Goal: Use online tool/utility: Utilize a website feature to perform a specific function

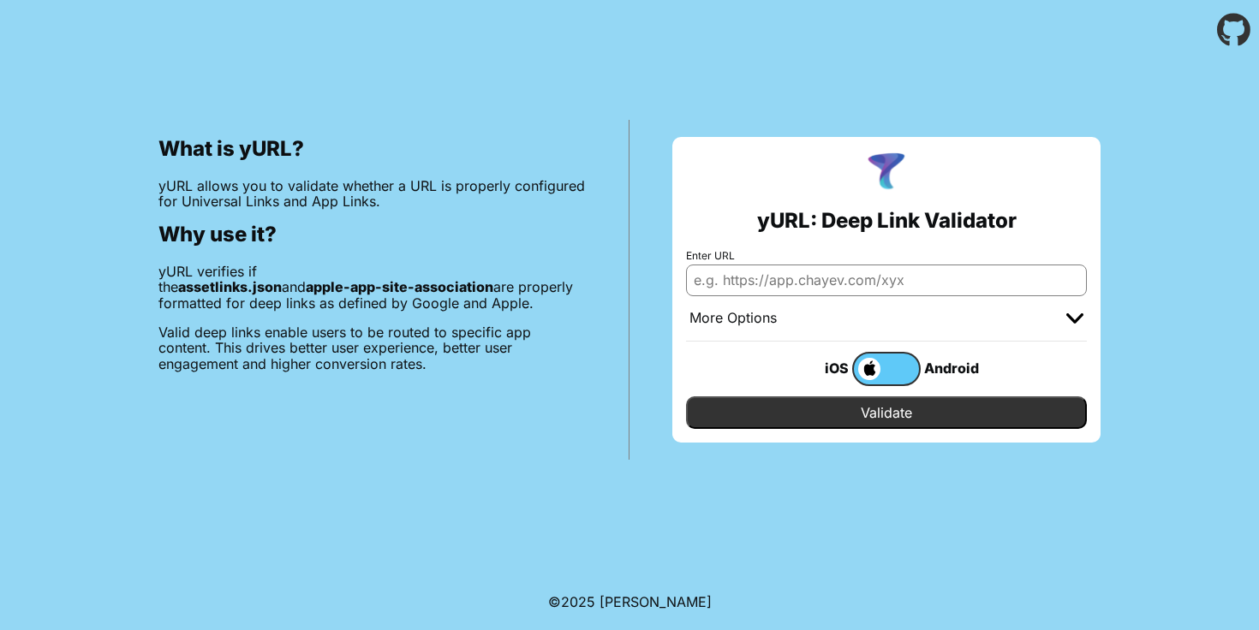
click at [823, 277] on input "Enter URL" at bounding box center [886, 280] width 401 height 31
type input "accor.com"
click at [686, 397] on input "Validate" at bounding box center [886, 413] width 401 height 33
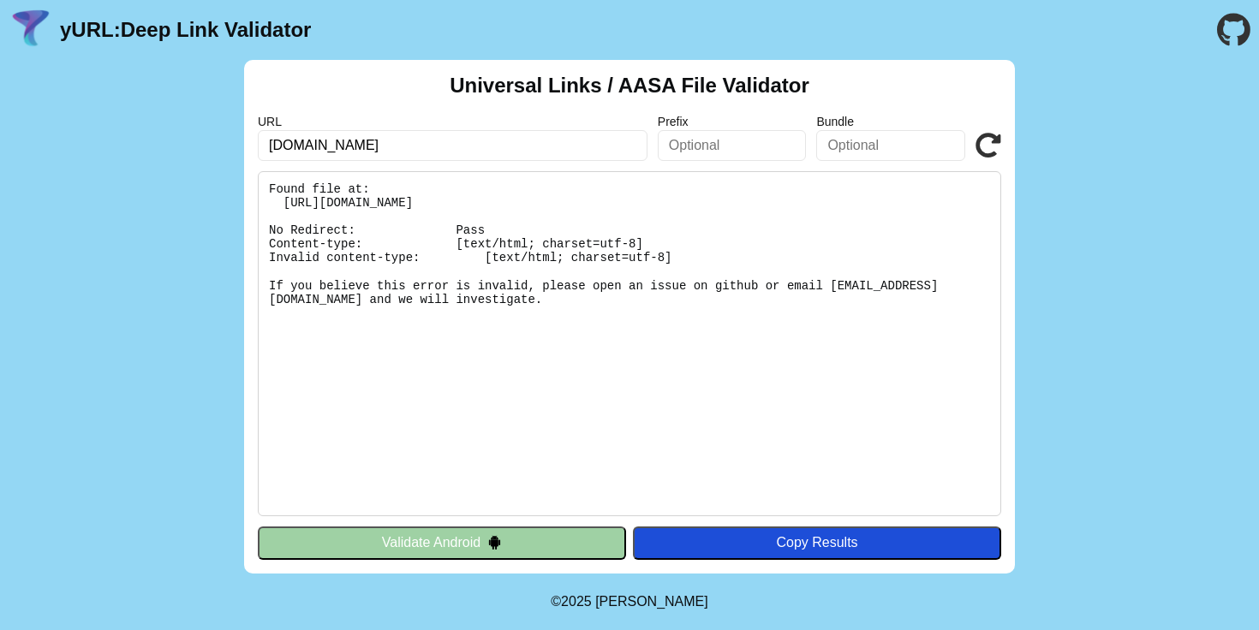
click at [267, 141] on input "accor.com" at bounding box center [453, 145] width 390 height 31
type input "all.accor.com"
click button "Validate" at bounding box center [0, 0] width 0 height 0
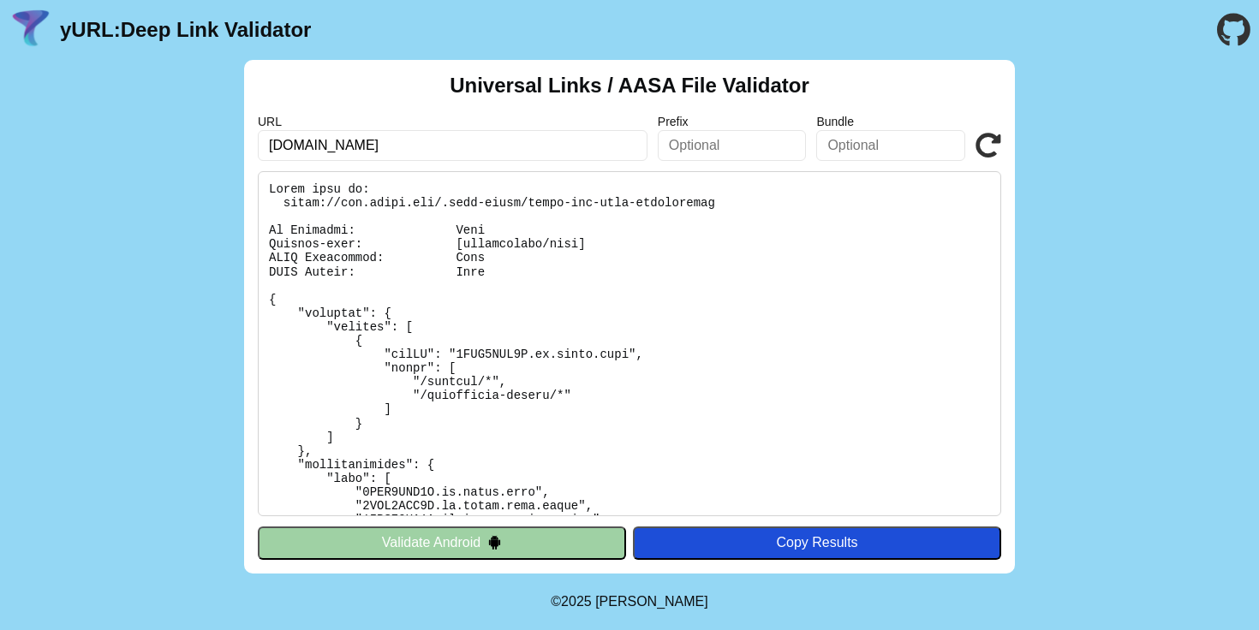
click at [522, 542] on button "Validate Android" at bounding box center [442, 543] width 368 height 33
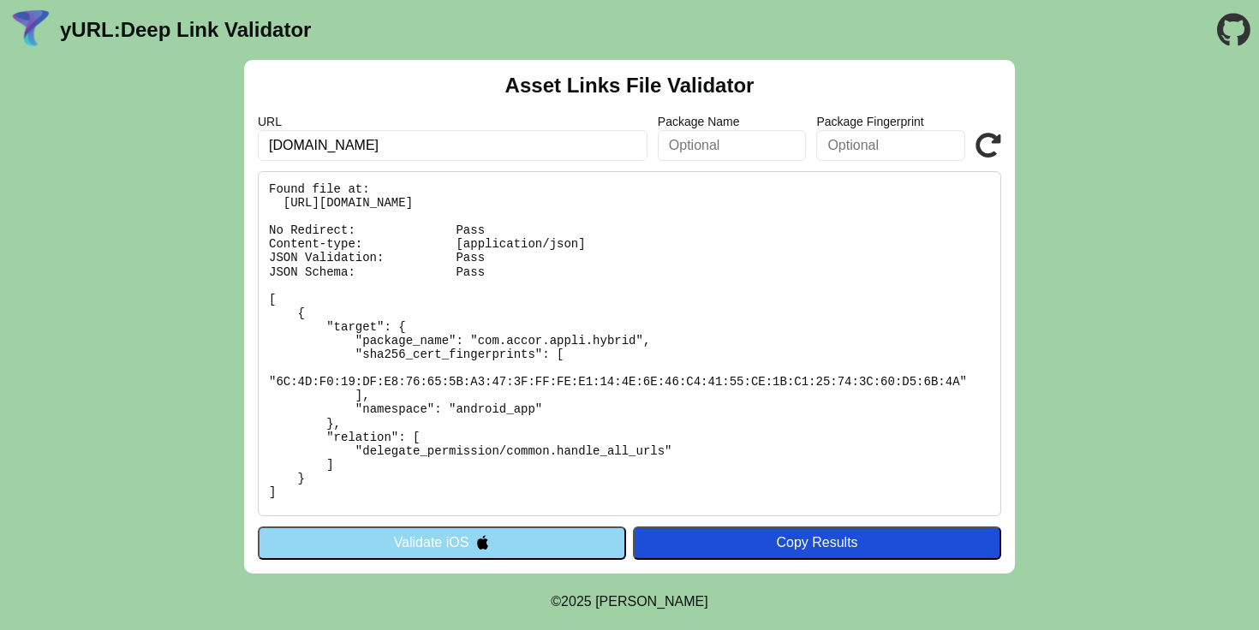
drag, startPoint x: 493, startPoint y: 146, endPoint x: 53, endPoint y: 146, distance: 440.2
click at [53, 146] on div "Asset Links File Validator URL all.accor.com Package Name Package Fingerprint V…" at bounding box center [629, 317] width 1259 height 514
type input "tesco.com"
click at [343, 550] on button "Validate iOS" at bounding box center [442, 543] width 368 height 33
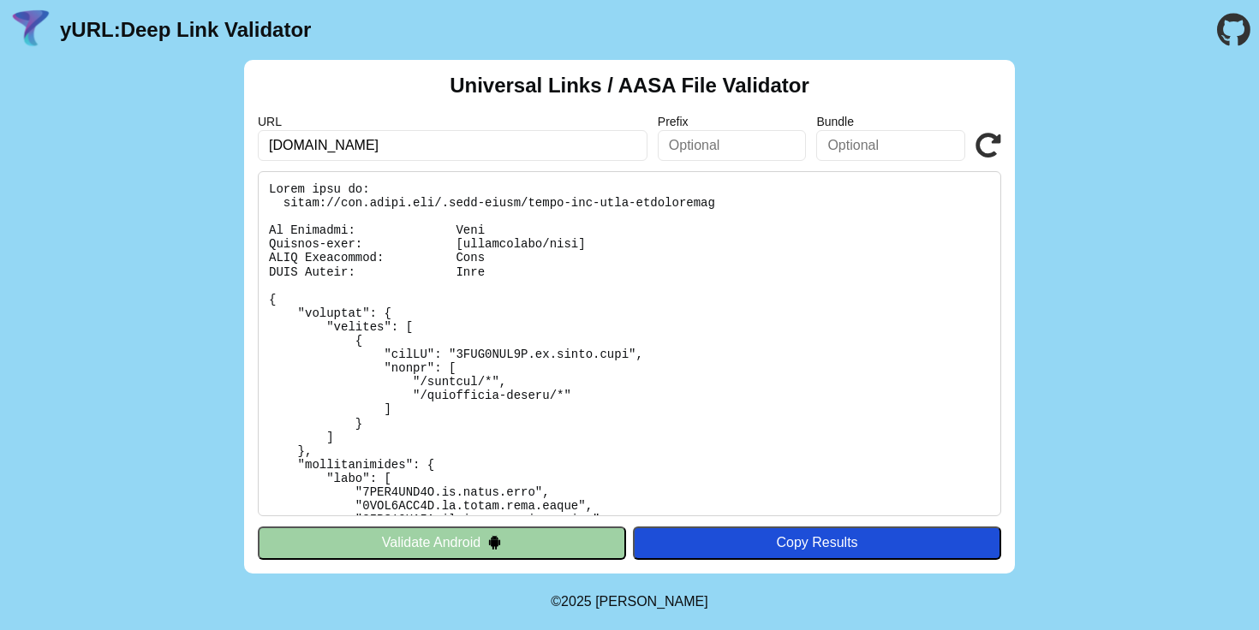
click at [369, 146] on input "all.accor.com" at bounding box center [453, 145] width 390 height 31
click at [385, 135] on input "all.a" at bounding box center [453, 145] width 390 height 31
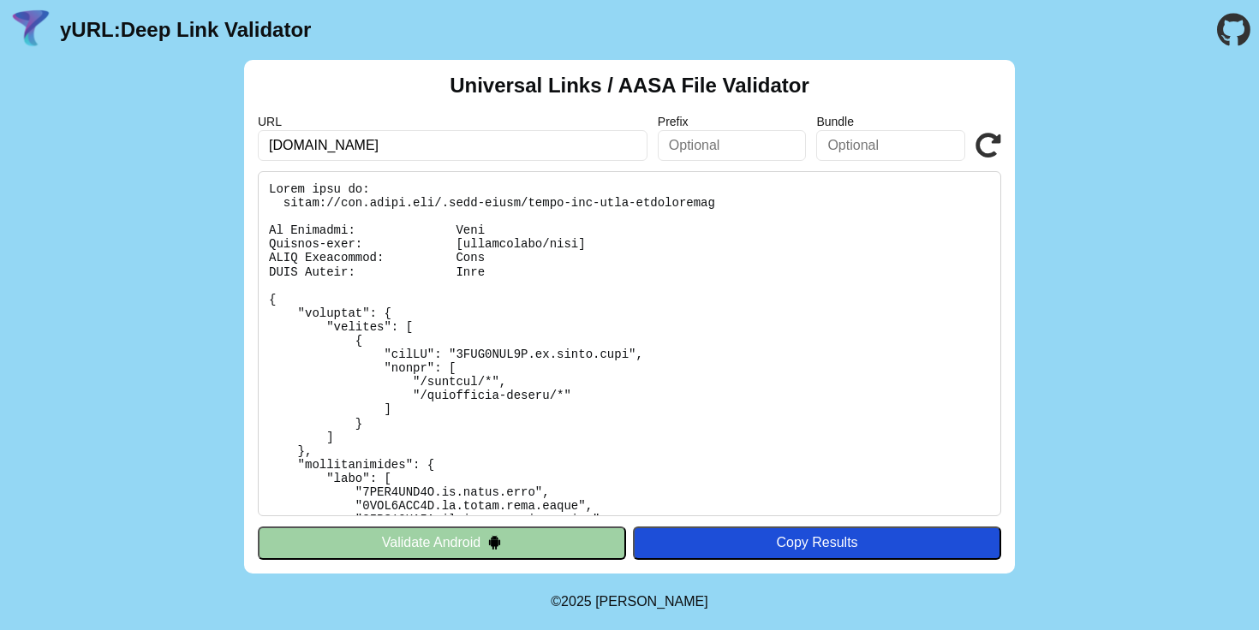
type input "tesco.com"
click at [987, 148] on icon at bounding box center [988, 146] width 26 height 26
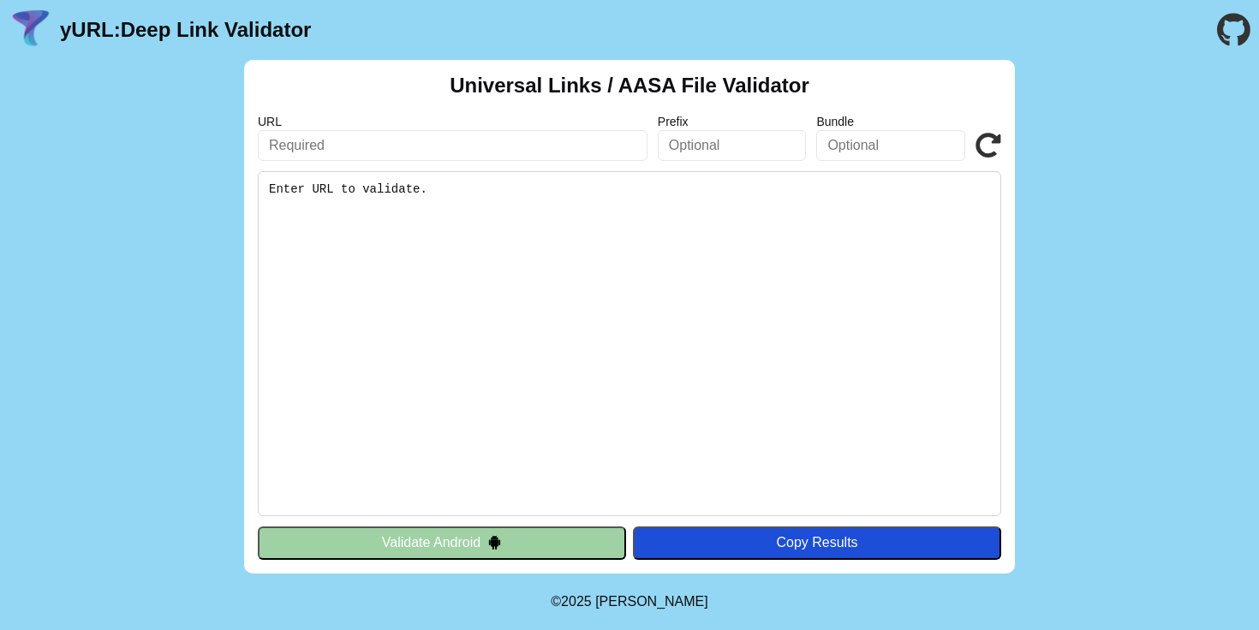
click at [521, 170] on div "Universal Links / AASA File Validator URL Prefix Bundle Validate Enter URL to v…" at bounding box center [629, 317] width 771 height 514
click at [486, 137] on input "text" at bounding box center [453, 145] width 390 height 31
type input "tesco.com"
click at [437, 529] on button "Validate Android" at bounding box center [442, 543] width 368 height 33
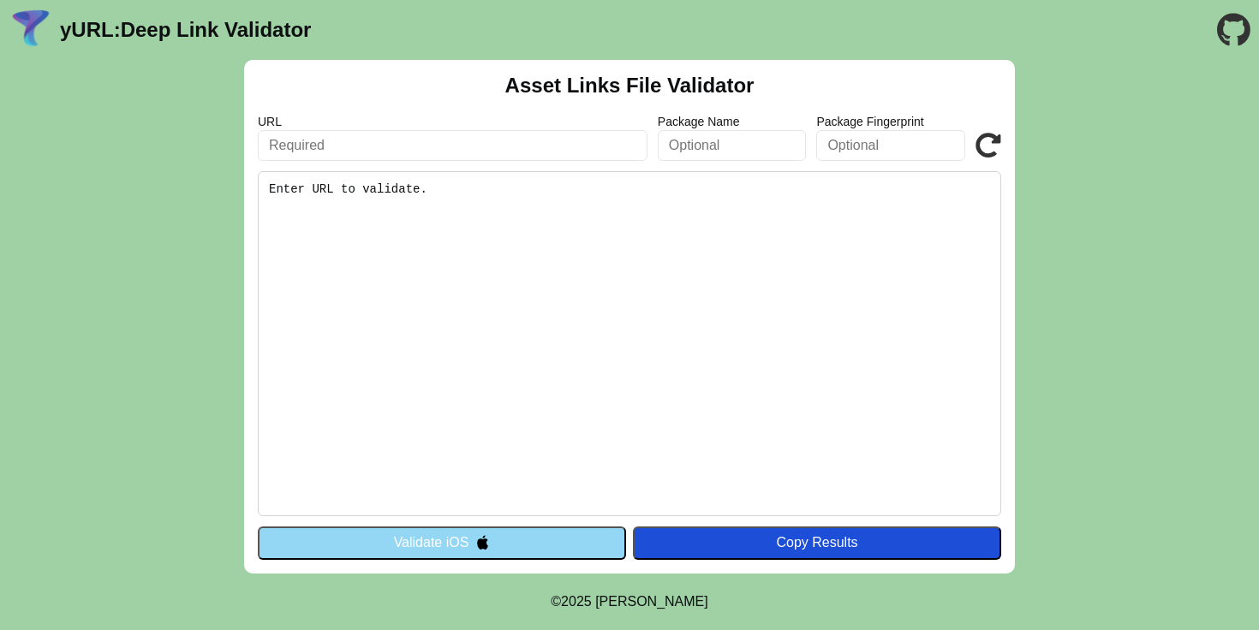
click at [456, 544] on button "Validate iOS" at bounding box center [442, 543] width 368 height 33
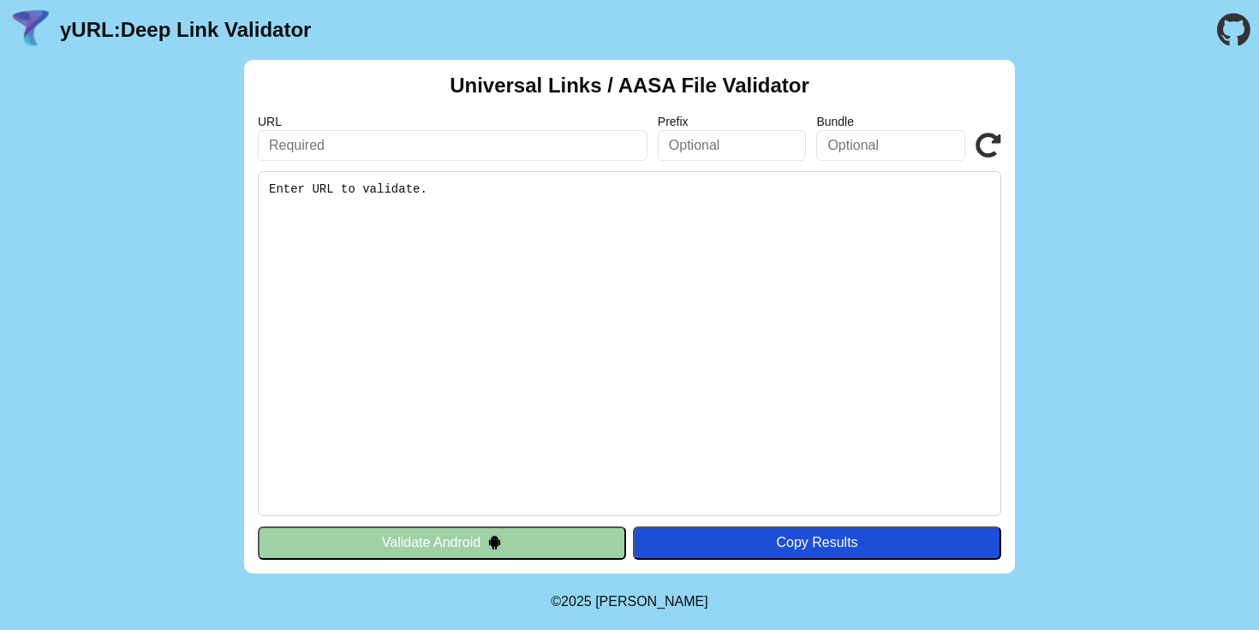
click at [440, 154] on input "text" at bounding box center [453, 145] width 390 height 31
type input "tesco.com"
click at [543, 542] on button "Validate Android" at bounding box center [442, 543] width 368 height 33
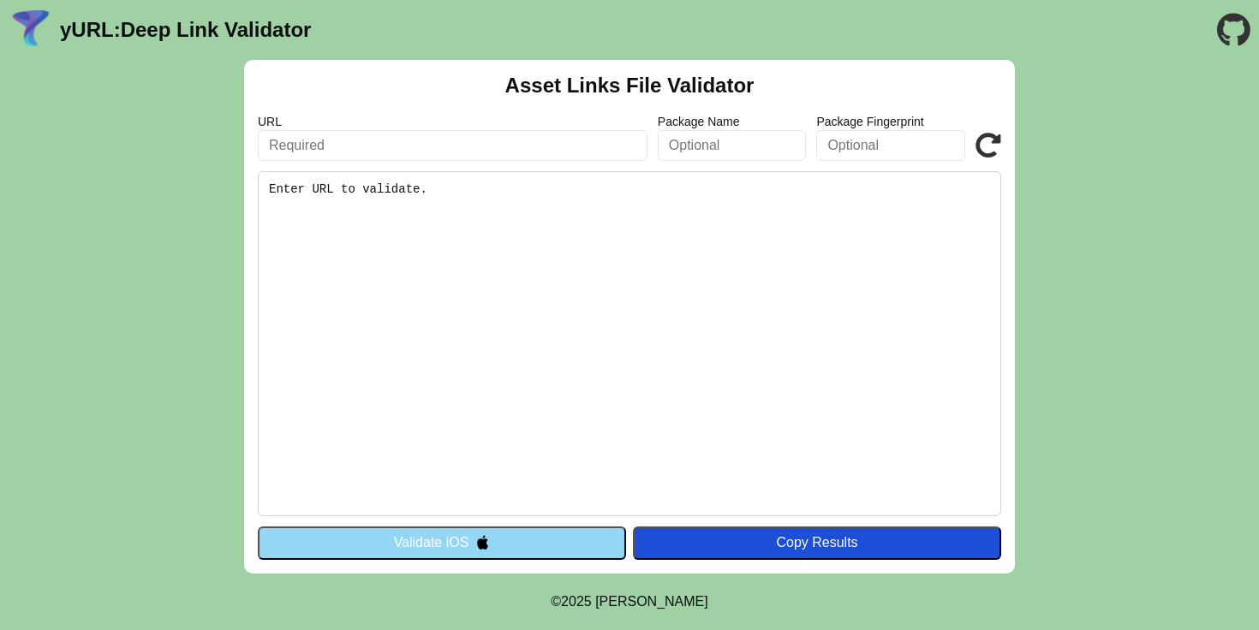
click at [814, 158] on div "URL Package Name Package Fingerprint Validate" at bounding box center [629, 138] width 743 height 46
click at [432, 149] on input "text" at bounding box center [453, 145] width 390 height 31
type input "tesco"
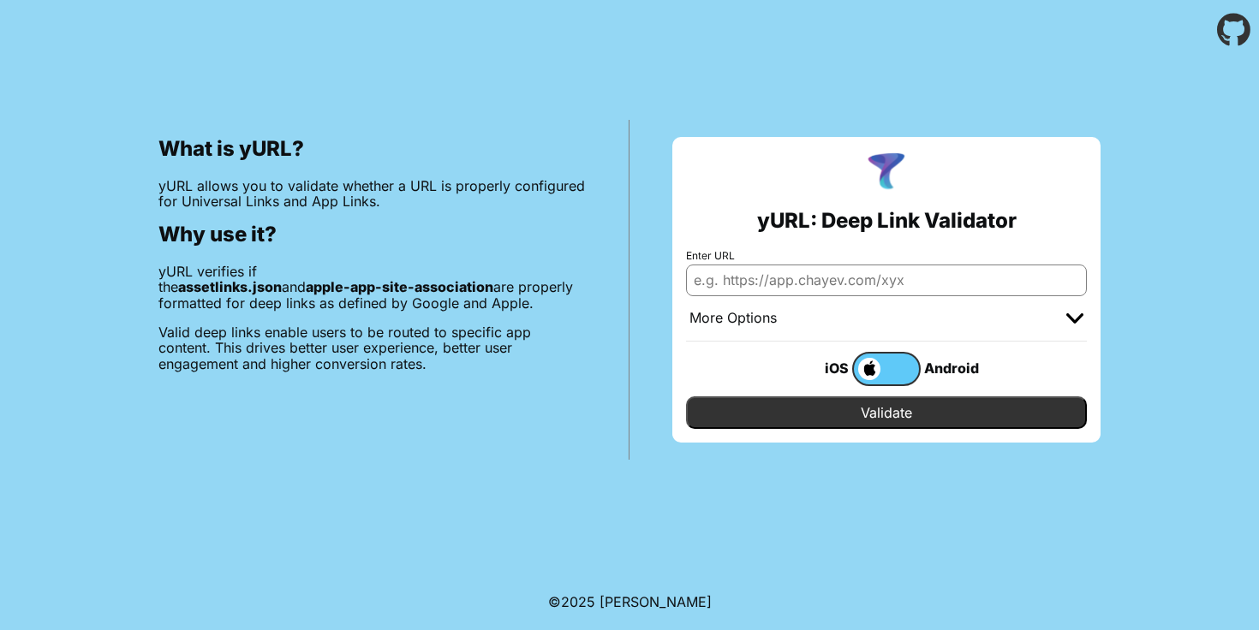
click at [758, 282] on input "Enter URL" at bounding box center [886, 280] width 401 height 31
type input "[DOMAIN_NAME]"
click at [935, 418] on input "Validate" at bounding box center [886, 413] width 401 height 33
click at [828, 281] on input "Enter URL" at bounding box center [886, 280] width 401 height 31
type input "h"
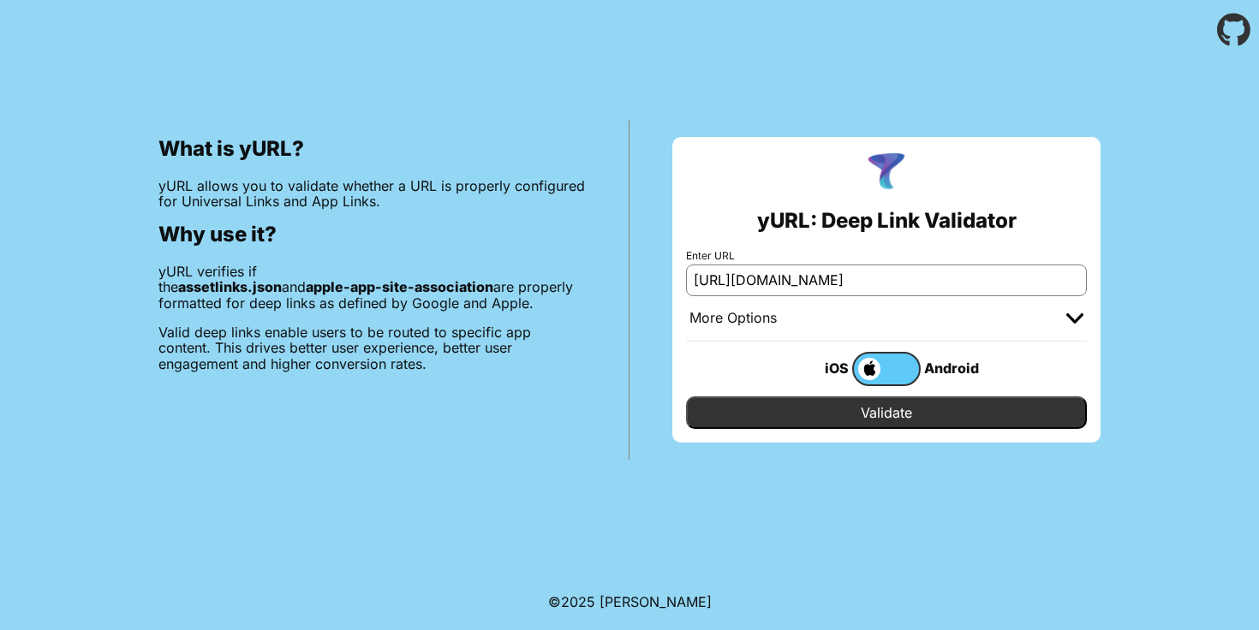
click at [740, 283] on input "https://tesco.com" at bounding box center [886, 280] width 401 height 31
type input "[URL][DOMAIN_NAME]"
click at [857, 409] on input "Validate" at bounding box center [886, 413] width 401 height 33
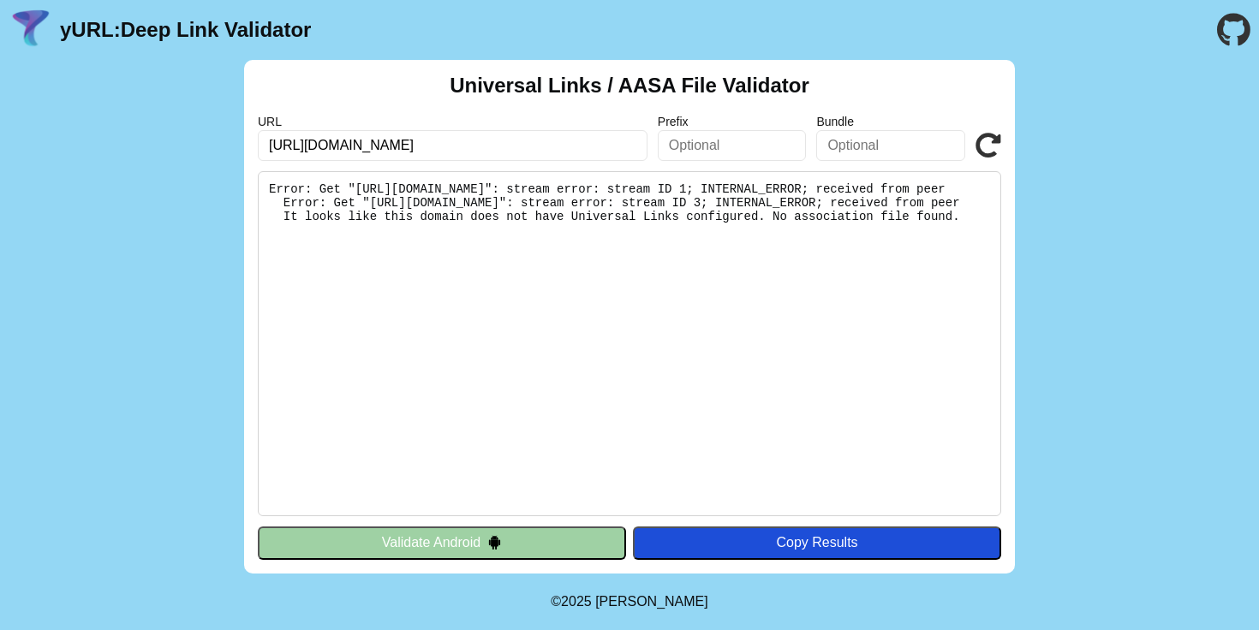
click at [420, 550] on button "Validate Android" at bounding box center [442, 543] width 368 height 33
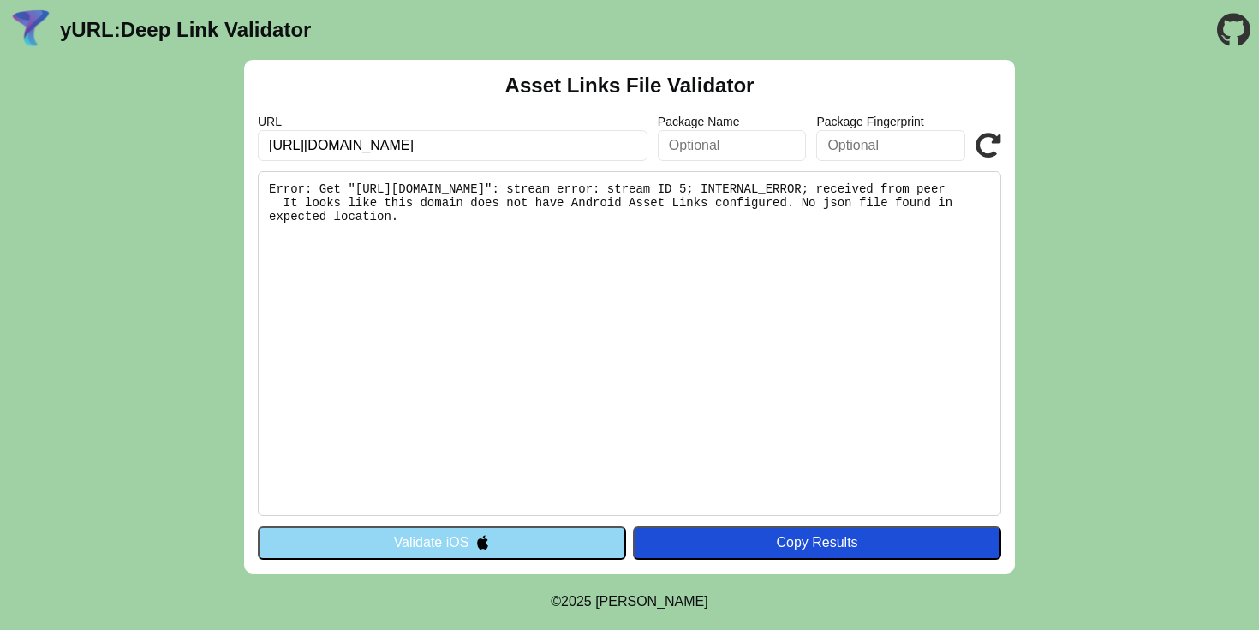
drag, startPoint x: 451, startPoint y: 150, endPoint x: 90, endPoint y: 150, distance: 361.4
click at [92, 150] on div "Asset Links File Validator URL [URL][DOMAIN_NAME] Package Name Package Fingerpr…" at bounding box center [629, 317] width 1259 height 514
click at [373, 139] on input "[URL][DOMAIN_NAME]" at bounding box center [453, 145] width 390 height 31
click at [363, 147] on input "[URL][DOMAIN_NAME]" at bounding box center [453, 145] width 390 height 31
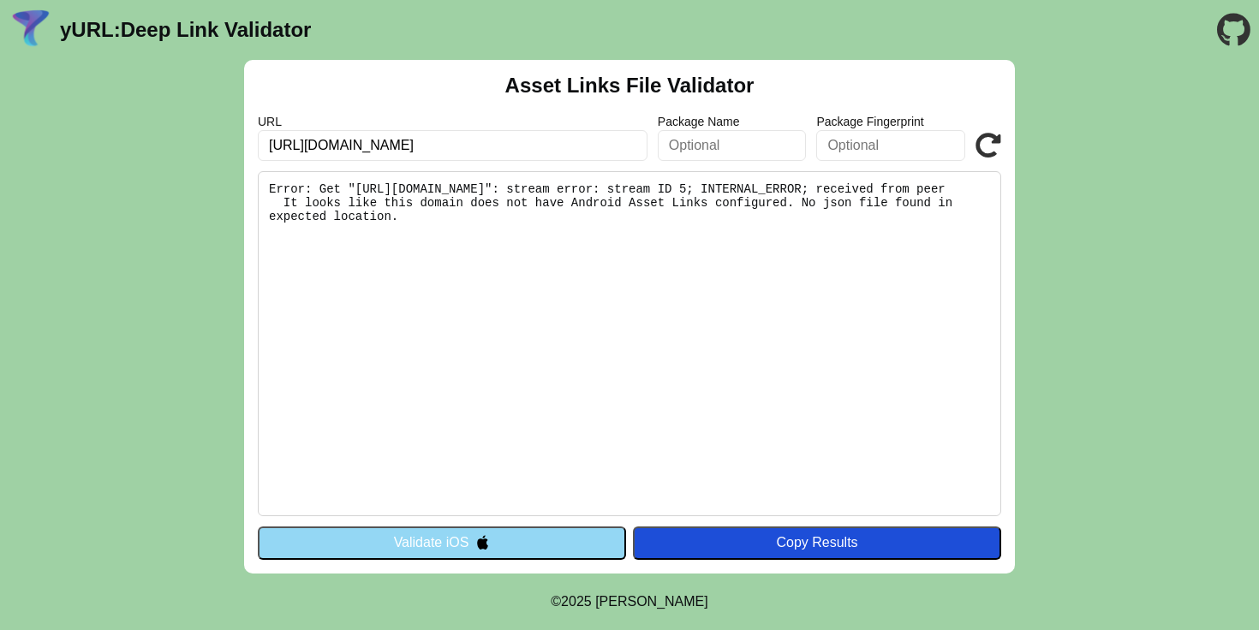
type input "[URL][DOMAIN_NAME]"
click at [992, 151] on icon at bounding box center [988, 146] width 26 height 26
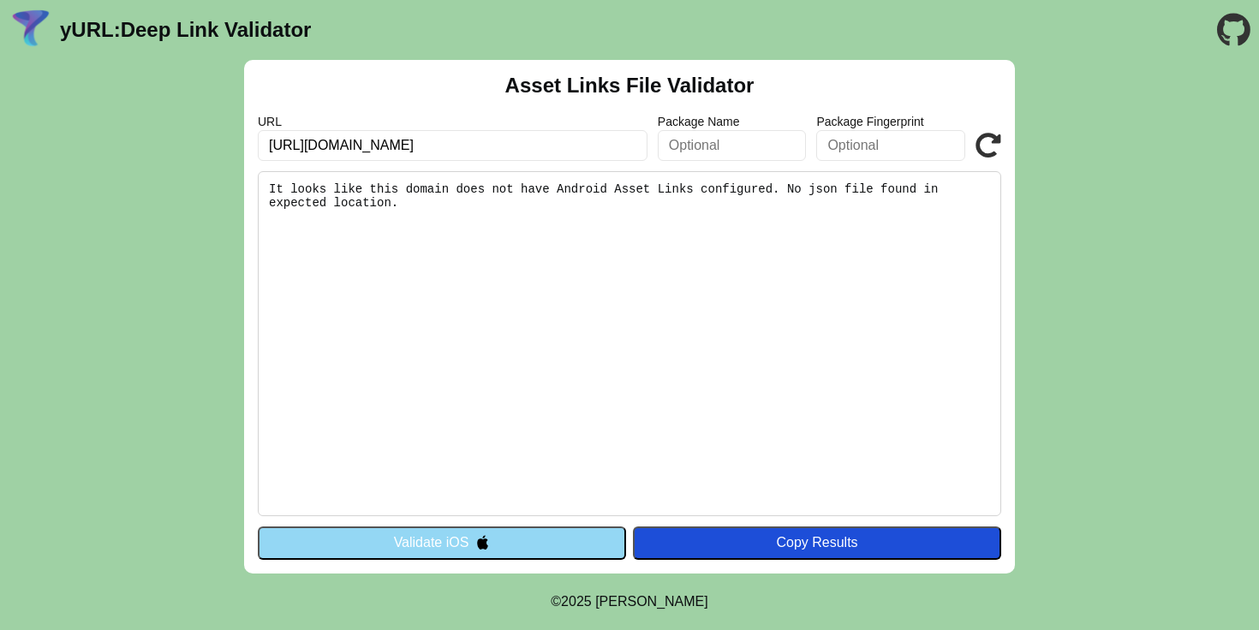
click at [486, 549] on img at bounding box center [482, 542] width 15 height 15
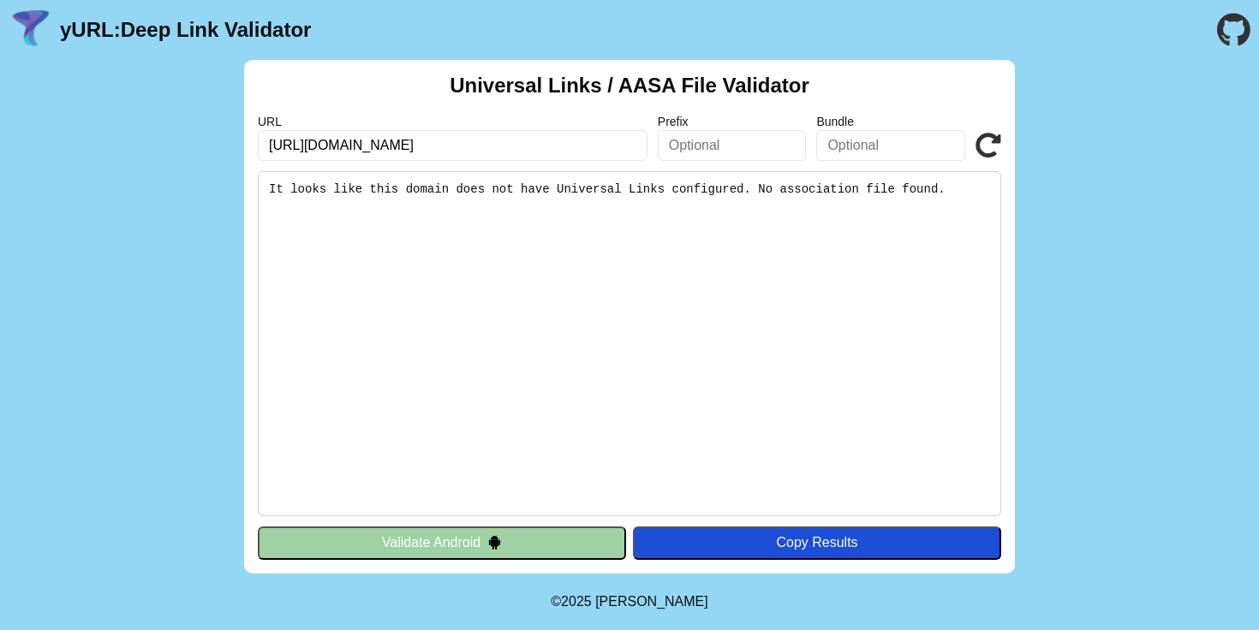
click at [456, 141] on input "[URL][DOMAIN_NAME]" at bounding box center [453, 145] width 390 height 31
click at [384, 146] on input "https://www.sainsburys.co.uk" at bounding box center [453, 145] width 390 height 31
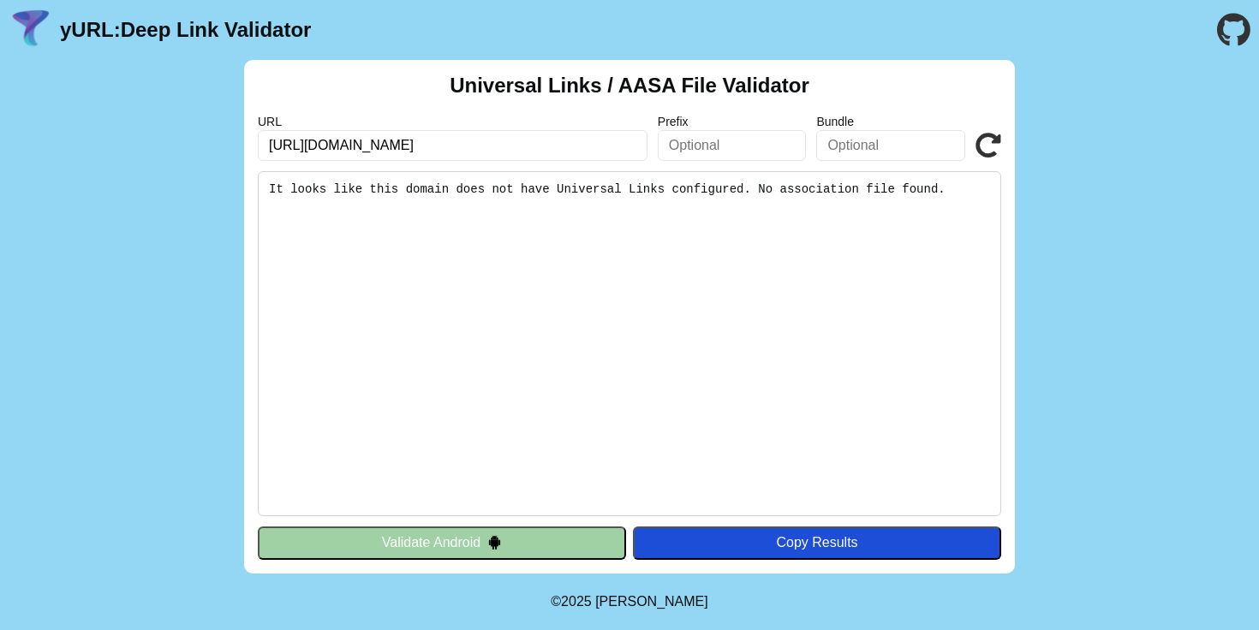
type input "https://www.skybet.co.uk"
click at [991, 147] on icon at bounding box center [988, 146] width 26 height 26
drag, startPoint x: 402, startPoint y: 146, endPoint x: 500, endPoint y: 146, distance: 98.5
click at [500, 146] on input "[URL][DOMAIN_NAME]" at bounding box center [453, 145] width 390 height 31
type input "https://www.skybet.com"
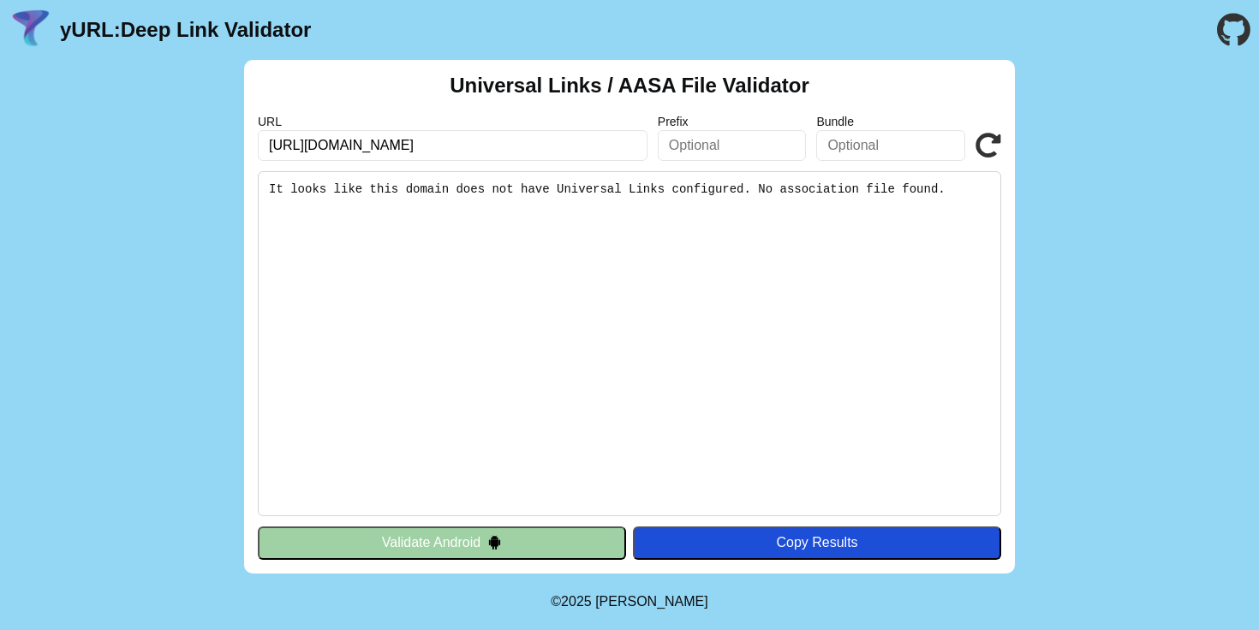
click at [989, 139] on icon at bounding box center [988, 146] width 26 height 26
click at [527, 528] on button "Validate Android" at bounding box center [442, 543] width 368 height 33
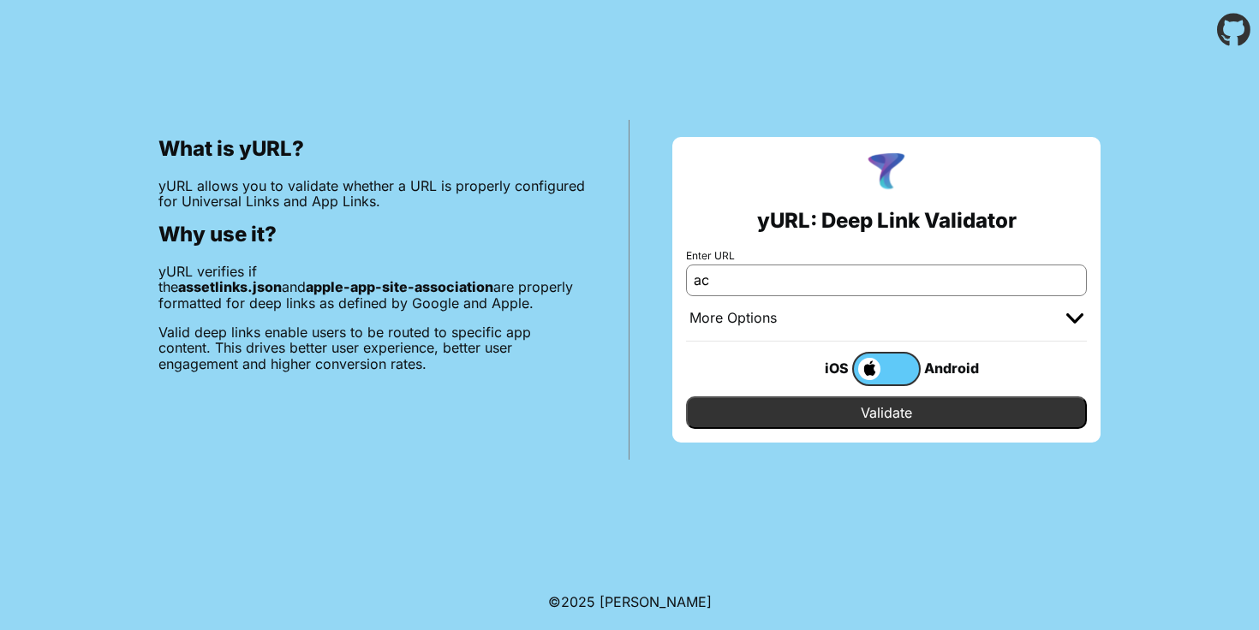
type input "a"
type input "[DOMAIN_NAME]"
click at [839, 412] on input "Validate" at bounding box center [886, 413] width 401 height 33
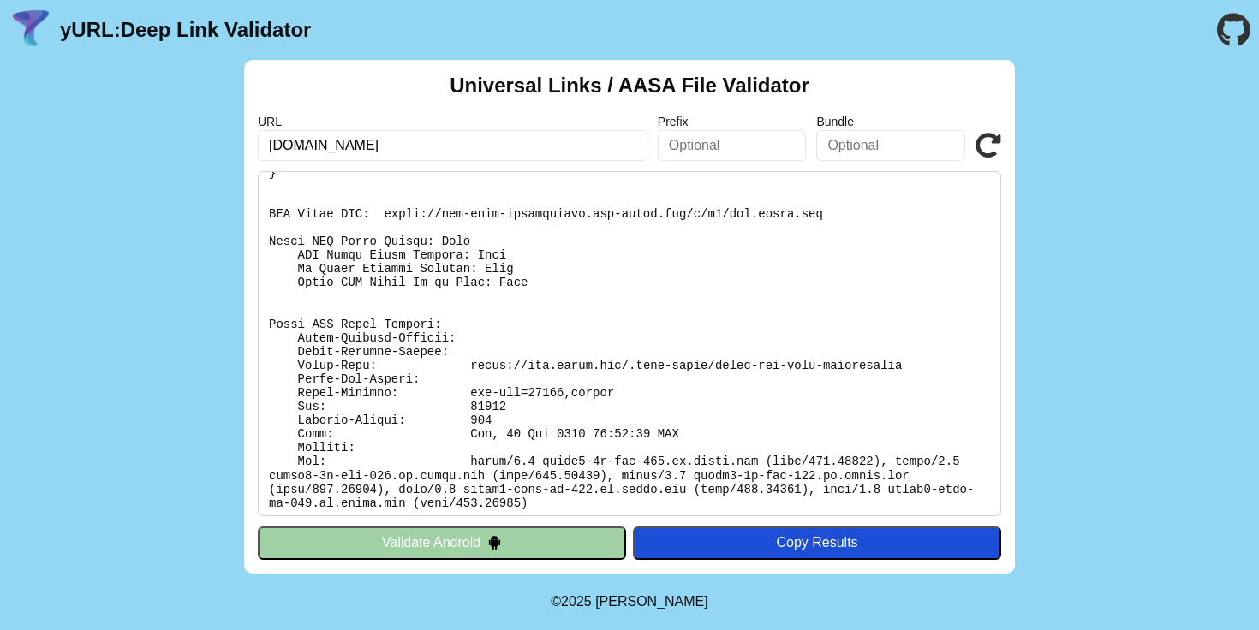
scroll to position [130, 0]
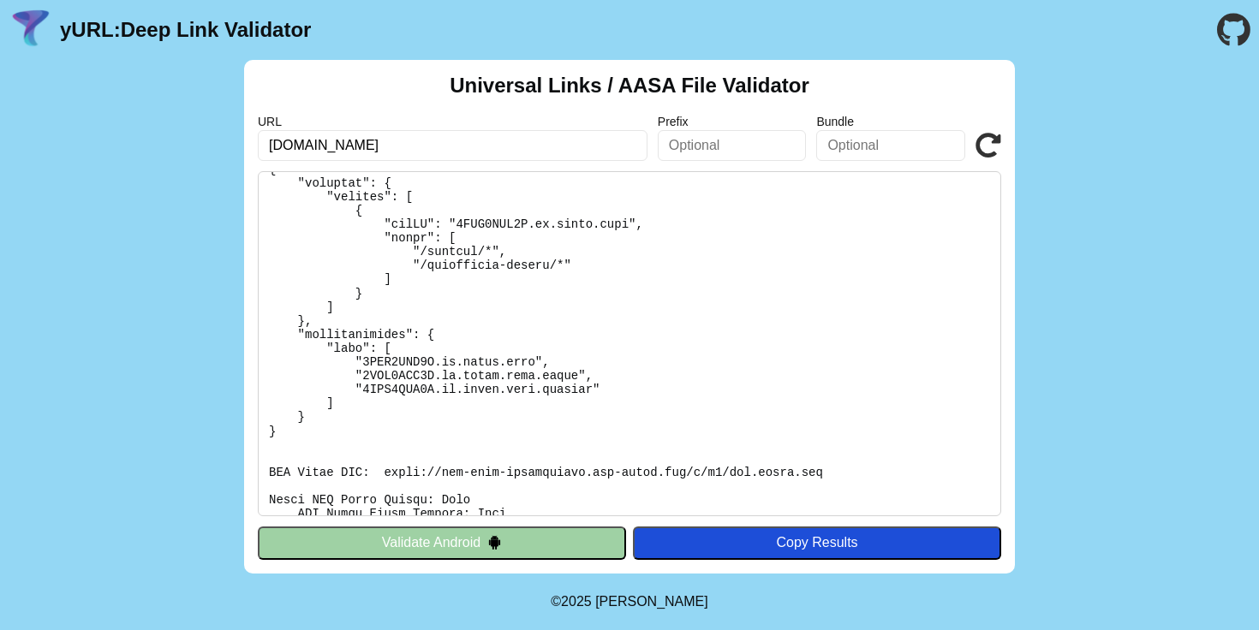
drag, startPoint x: 374, startPoint y: 141, endPoint x: 87, endPoint y: 185, distance: 290.2
click at [90, 183] on div "Universal Links / AASA File Validator URL [DOMAIN_NAME] Prefix Bundle Validate …" at bounding box center [629, 317] width 1259 height 514
type input "all.a"
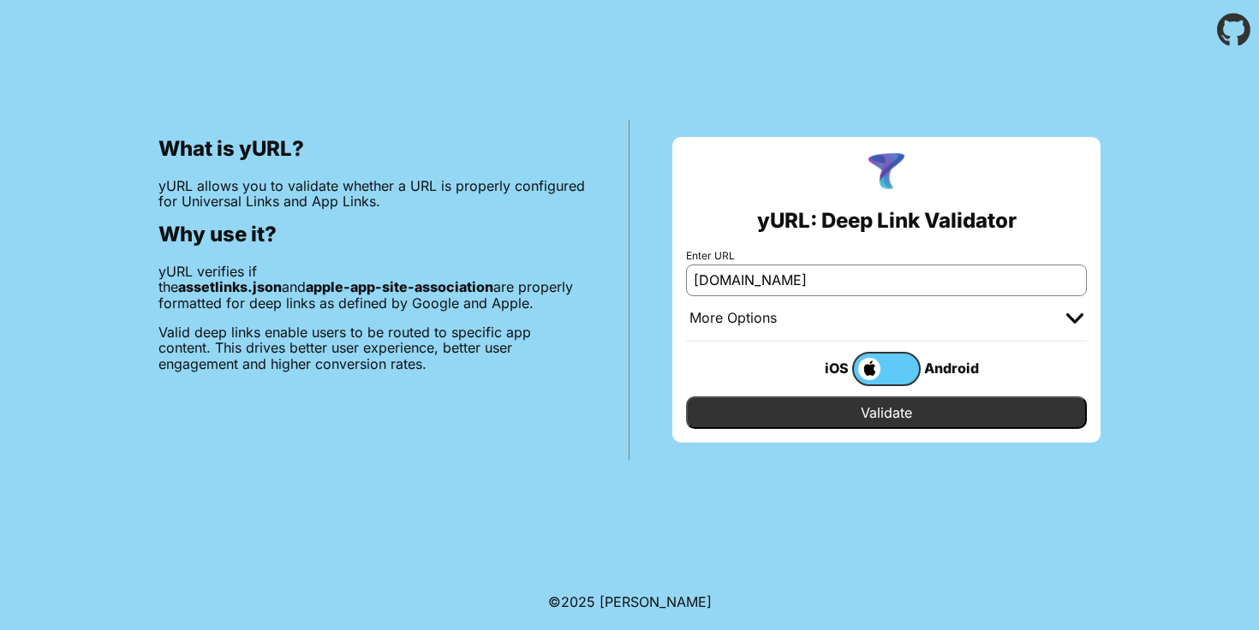
click at [830, 286] on input "[DOMAIN_NAME]" at bounding box center [886, 280] width 401 height 31
type input "[DOMAIN_NAME]"
click at [829, 412] on input "Validate" at bounding box center [886, 413] width 401 height 33
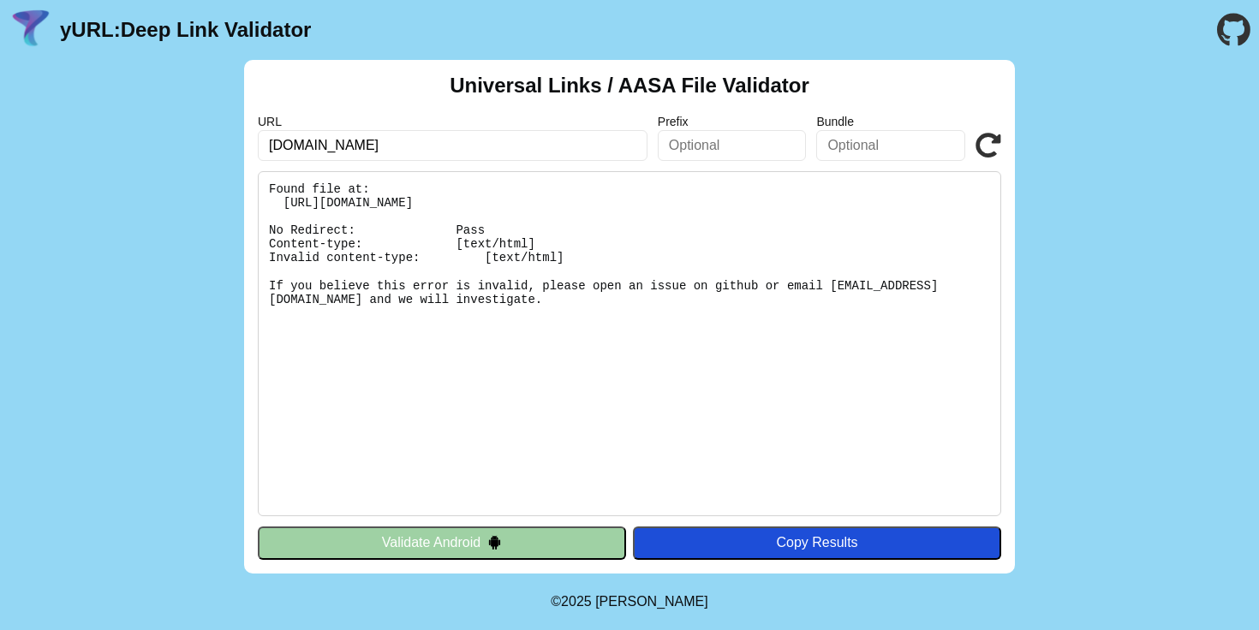
click at [448, 520] on div "Universal Links / AASA File Validator URL tipico.com Prefix Bundle Validate Fou…" at bounding box center [629, 317] width 771 height 514
click at [434, 532] on button "Validate Android" at bounding box center [442, 543] width 368 height 33
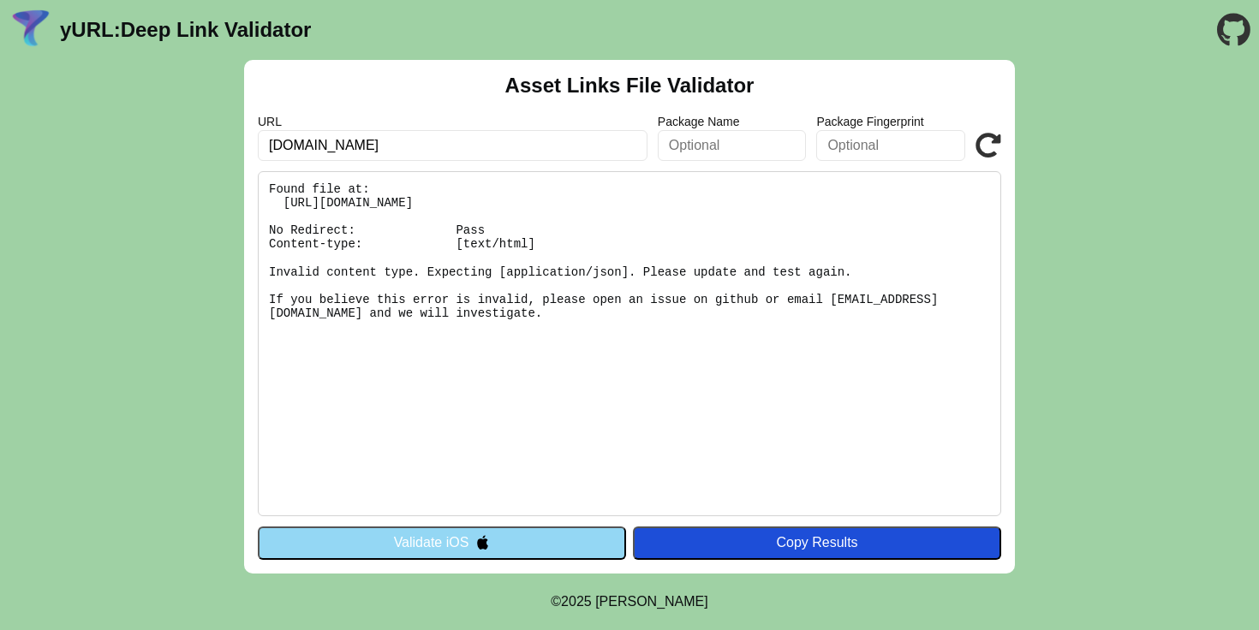
drag, startPoint x: 365, startPoint y: 146, endPoint x: 210, endPoint y: 150, distance: 155.1
click at [210, 148] on div "Asset Links File Validator URL [DOMAIN_NAME] Package Name Package Fingerprint V…" at bounding box center [629, 317] width 1259 height 514
drag, startPoint x: 398, startPoint y: 143, endPoint x: 22, endPoint y: 135, distance: 376.1
click at [22, 135] on div "Asset Links File Validator URL [DOMAIN_NAME] Package Name Package Fingerprint V…" at bounding box center [629, 317] width 1259 height 514
click at [539, 421] on pre "Found file at: [URL][DOMAIN_NAME] No Redirect: Pass Content-type: [text/html] I…" at bounding box center [629, 343] width 743 height 345
